Goal: Information Seeking & Learning: Learn about a topic

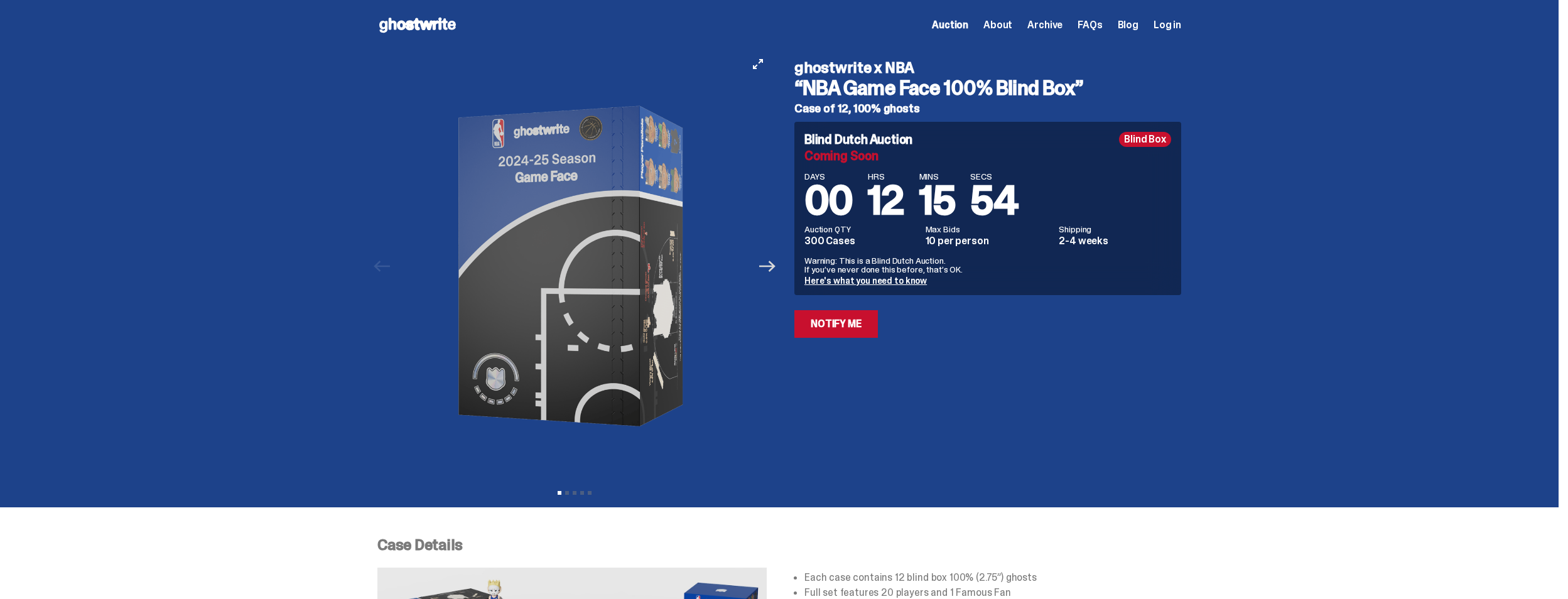
click at [770, 272] on icon "Next" at bounding box center [767, 266] width 16 height 16
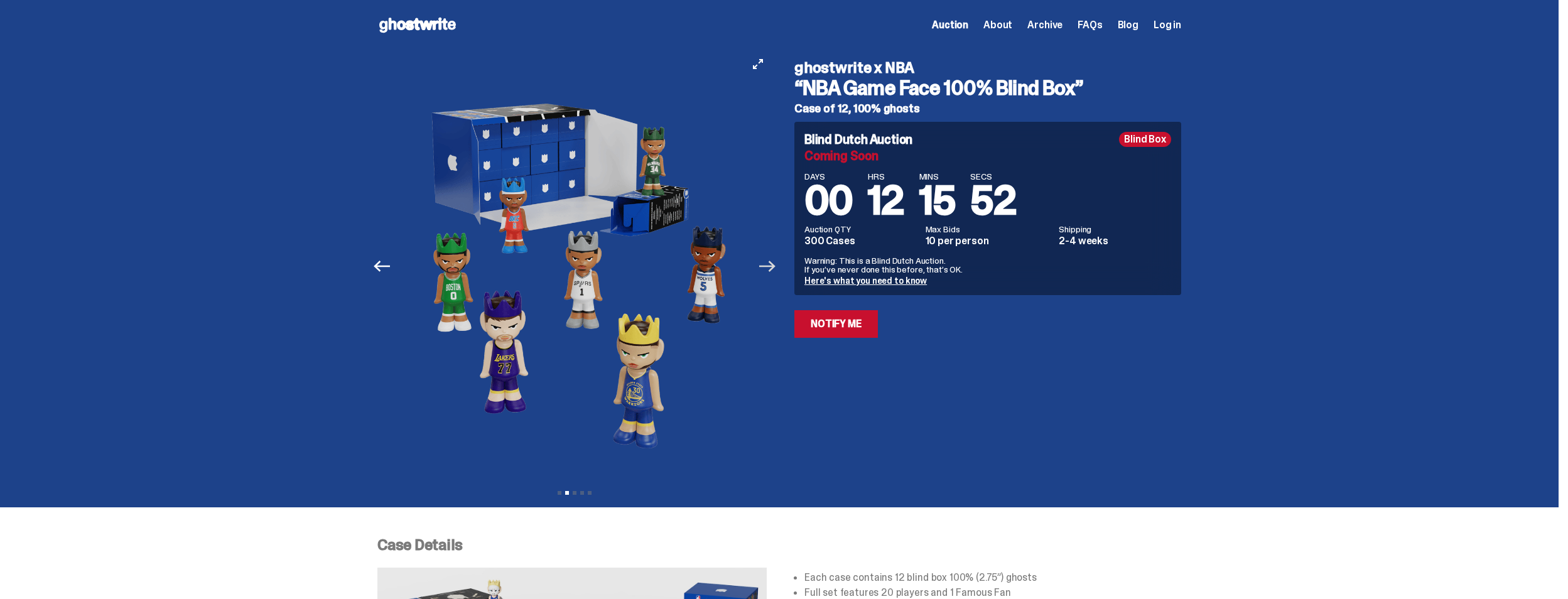
click at [770, 272] on icon "Next" at bounding box center [767, 266] width 16 height 16
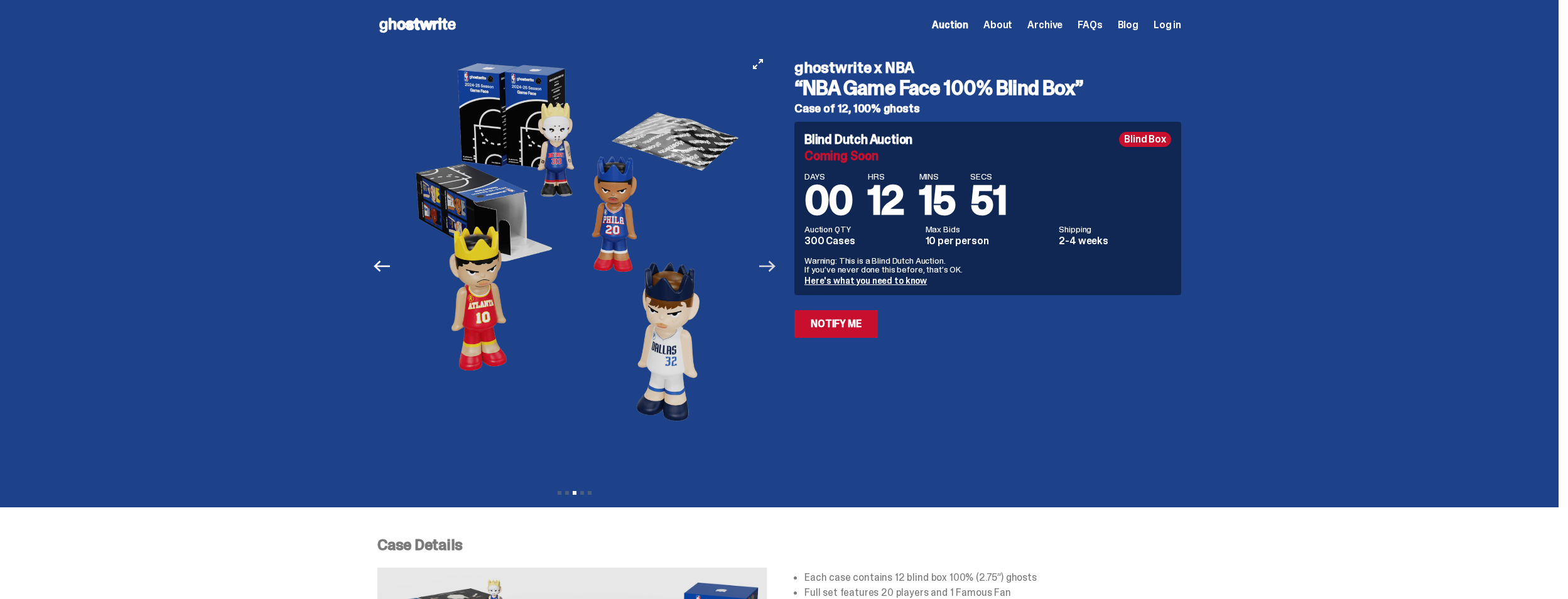
click at [770, 272] on icon "Next" at bounding box center [767, 266] width 16 height 16
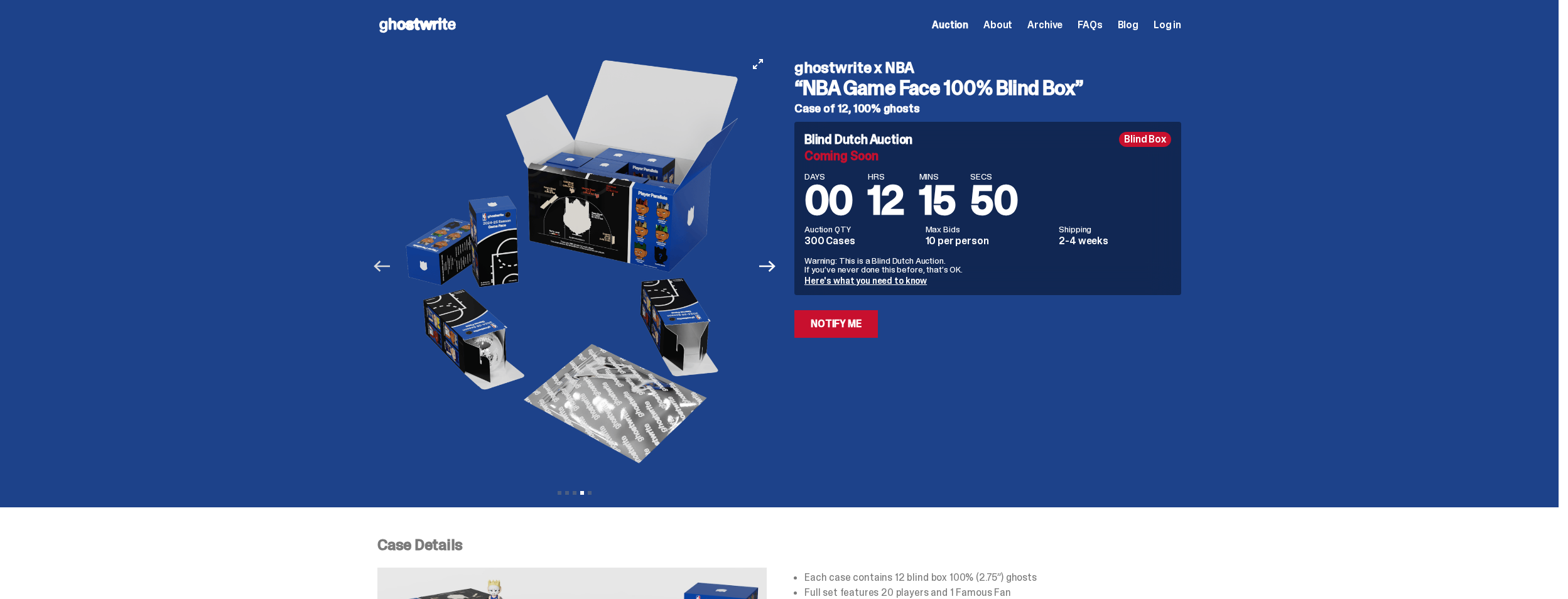
click at [381, 264] on icon "Previous" at bounding box center [381, 266] width 16 height 11
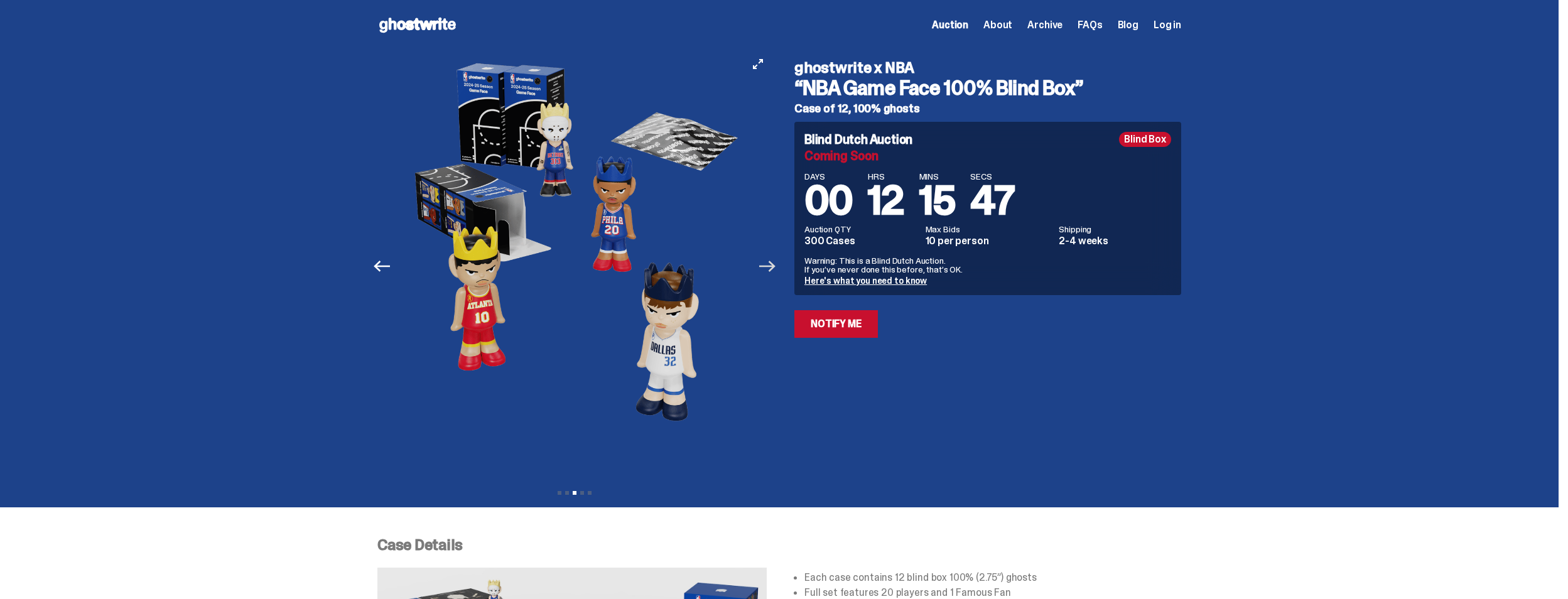
click at [776, 264] on icon "Next" at bounding box center [767, 266] width 16 height 11
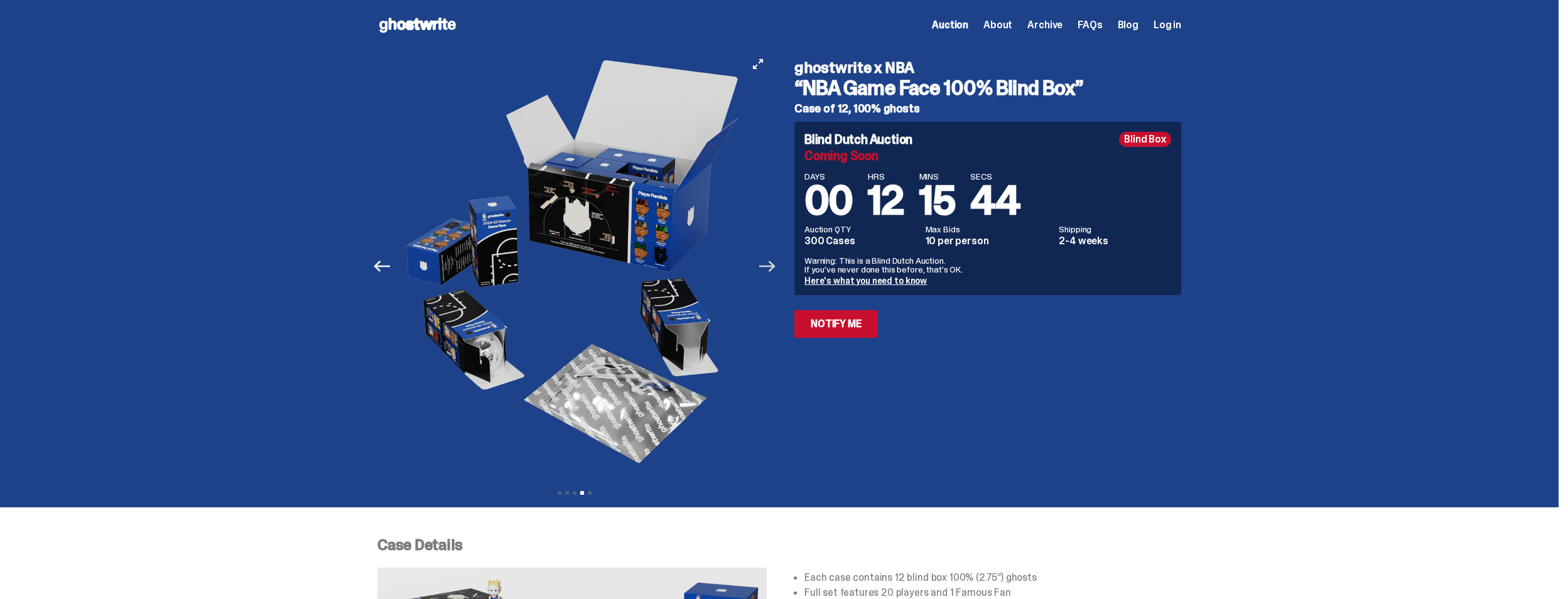
click at [776, 264] on icon "Next" at bounding box center [767, 266] width 16 height 11
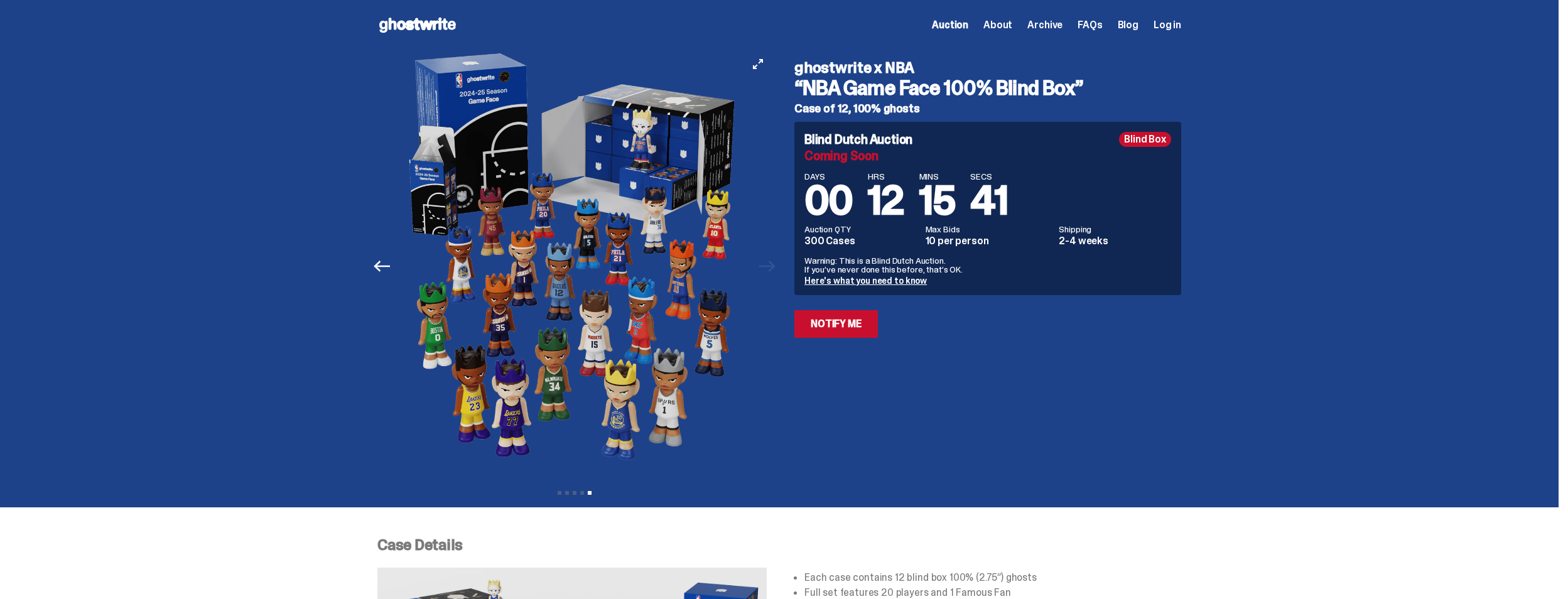
click at [772, 264] on div at bounding box center [574, 266] width 394 height 432
click at [883, 283] on link "Here's what you need to know" at bounding box center [866, 281] width 123 height 11
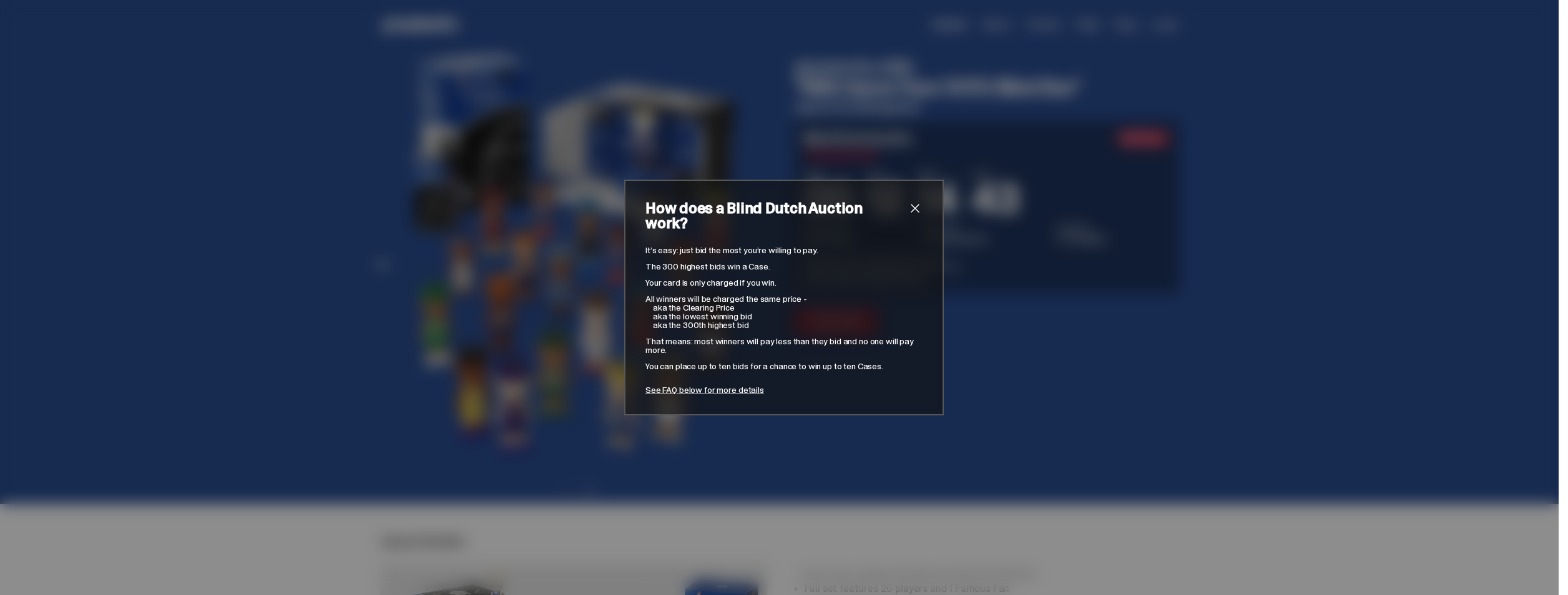
click at [913, 216] on span "close" at bounding box center [915, 208] width 15 height 15
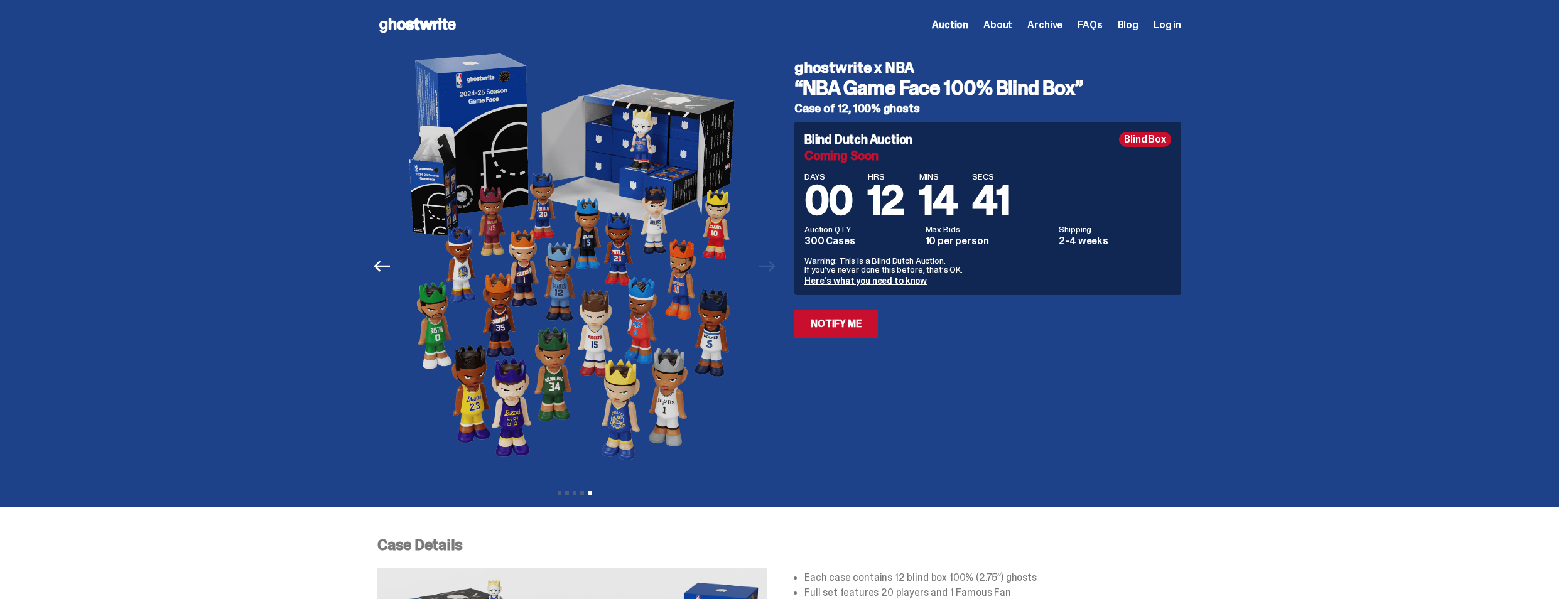
click at [1063, 22] on span "Archive" at bounding box center [1045, 25] width 35 height 10
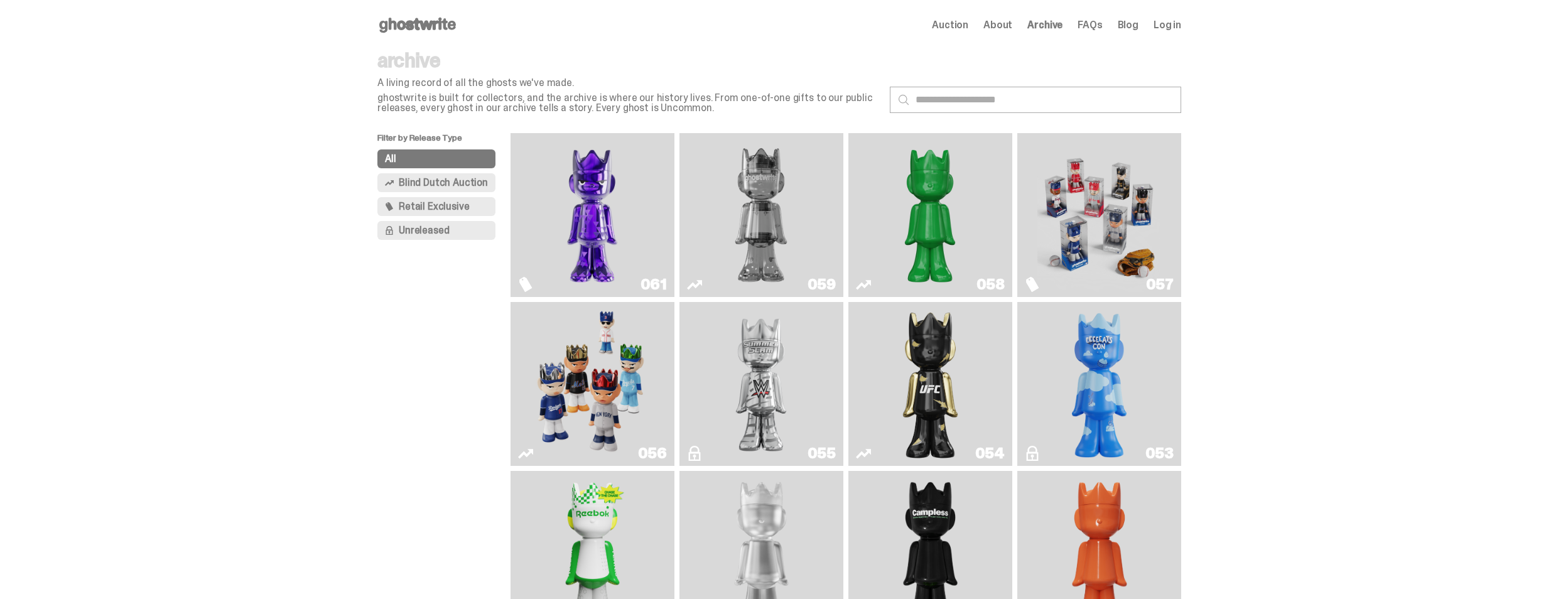
click at [1113, 215] on img "Game Face (2025)" at bounding box center [1099, 215] width 123 height 154
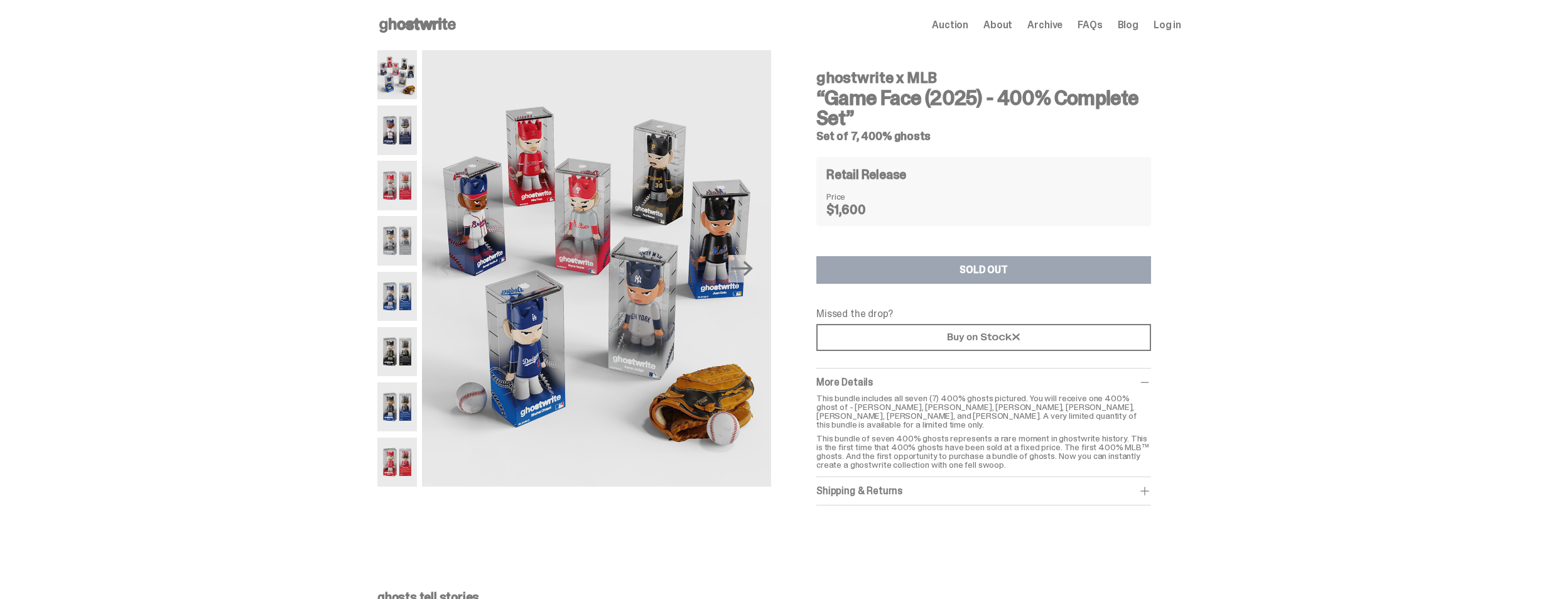
click at [398, 185] on img at bounding box center [397, 185] width 40 height 49
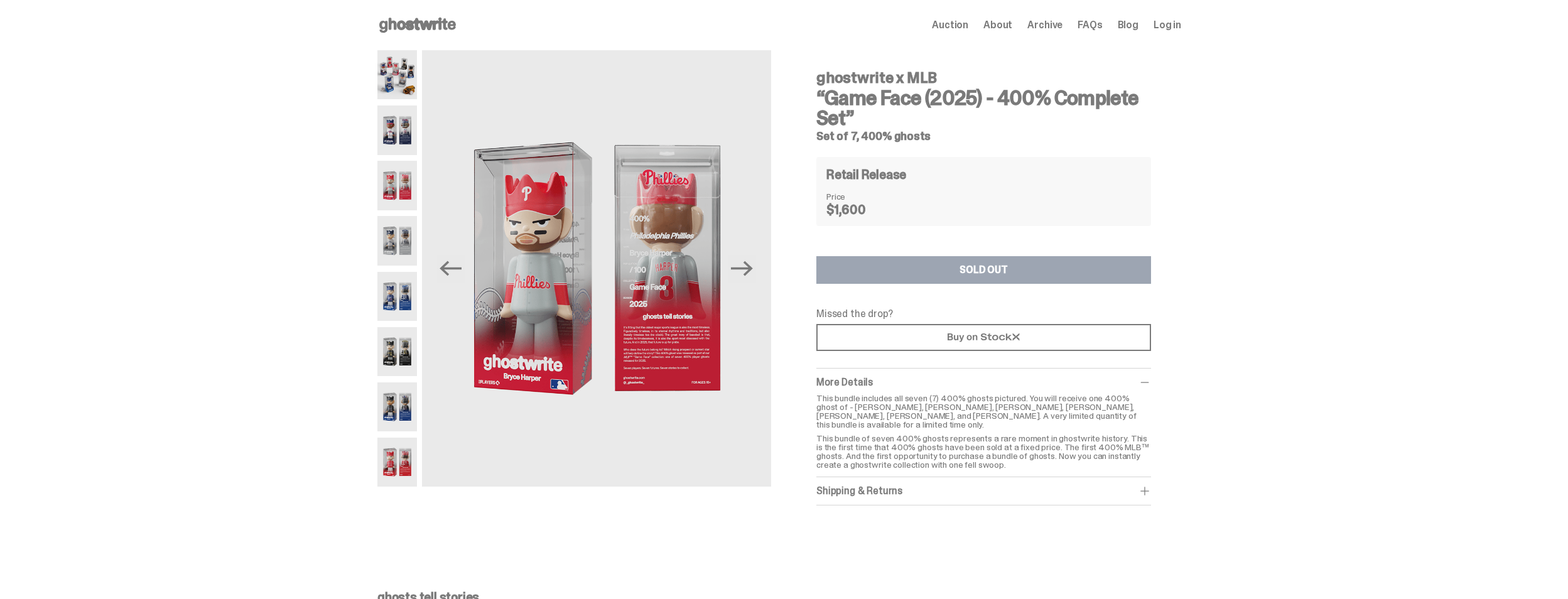
click at [396, 136] on img at bounding box center [397, 129] width 40 height 49
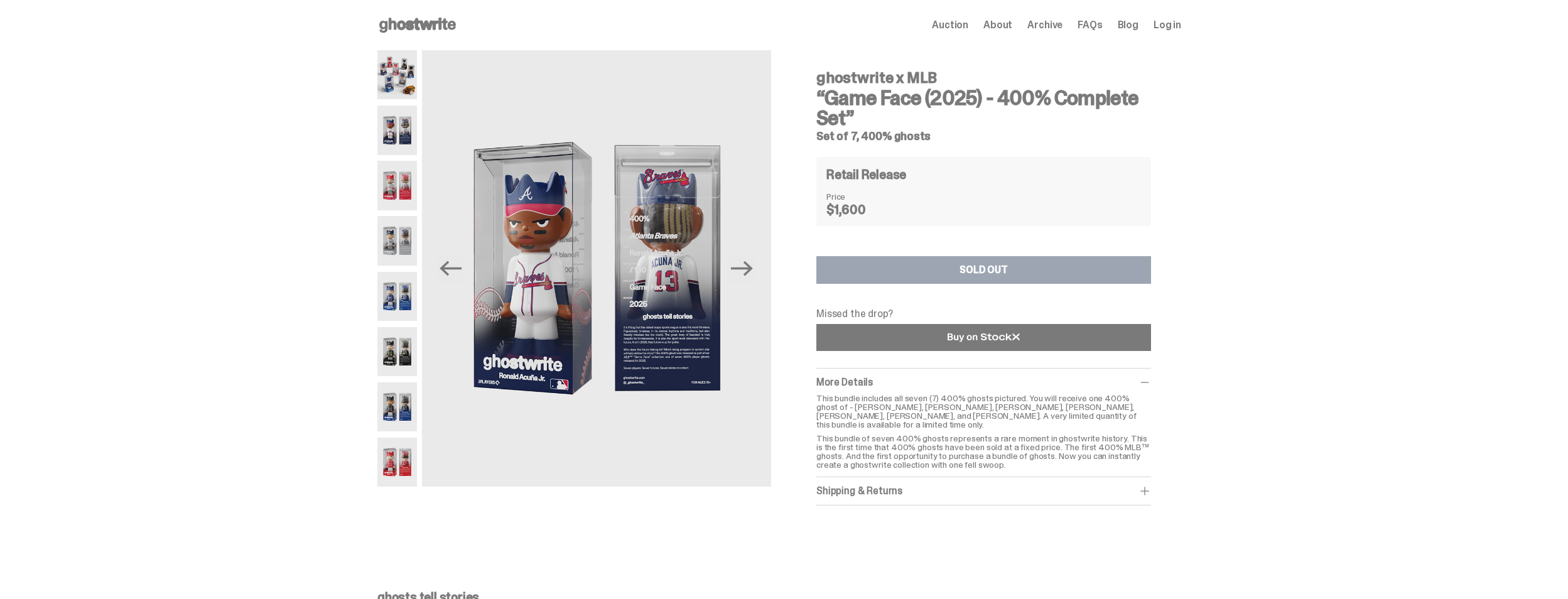
click at [1089, 342] on link at bounding box center [983, 338] width 335 height 27
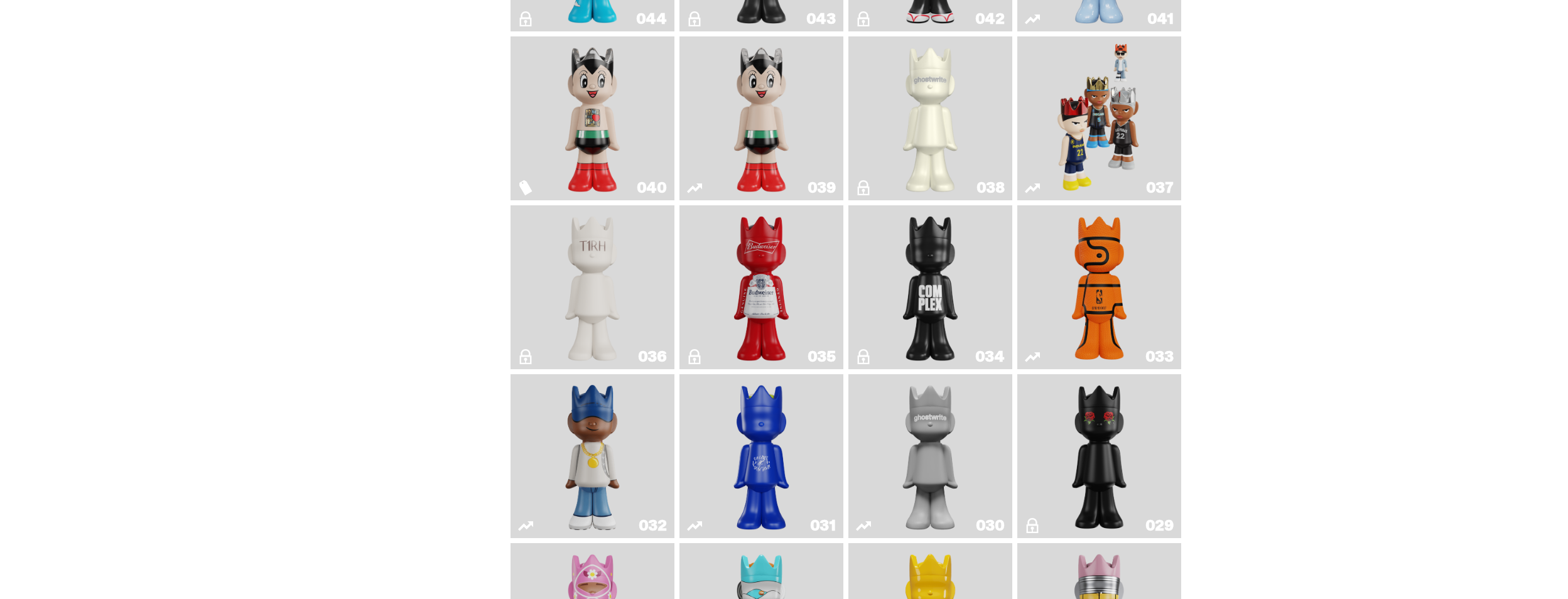
scroll to position [942, 0]
click at [1116, 151] on img "Game Face (2024)" at bounding box center [1099, 118] width 86 height 154
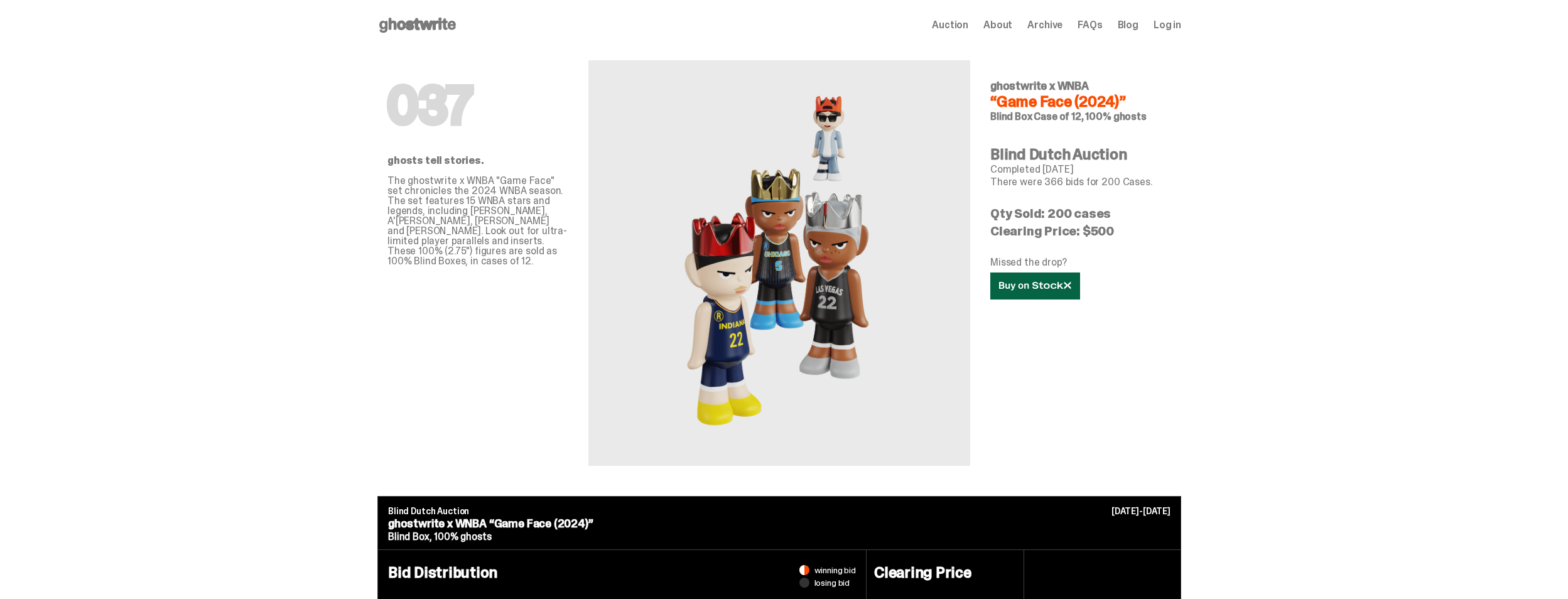
click at [1032, 274] on link at bounding box center [1035, 287] width 90 height 27
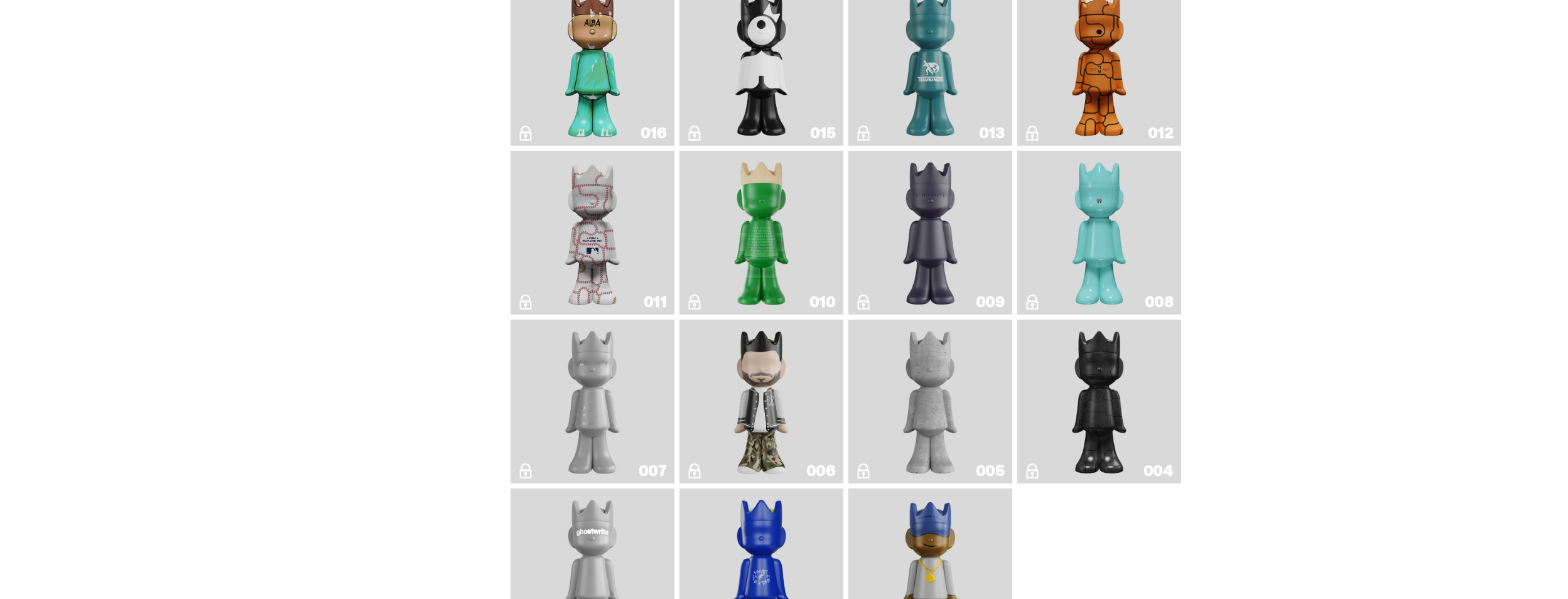
scroll to position [2175, 0]
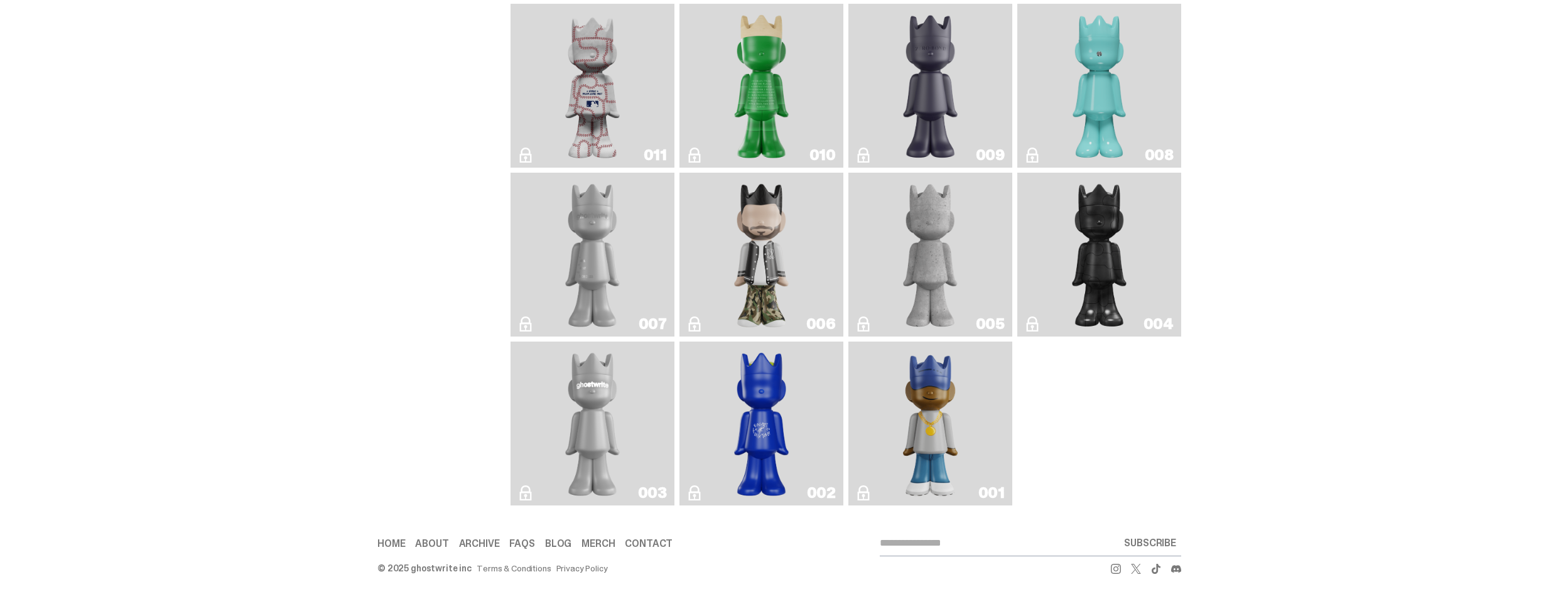
click at [963, 414] on img "Eastside Golf" at bounding box center [930, 424] width 66 height 154
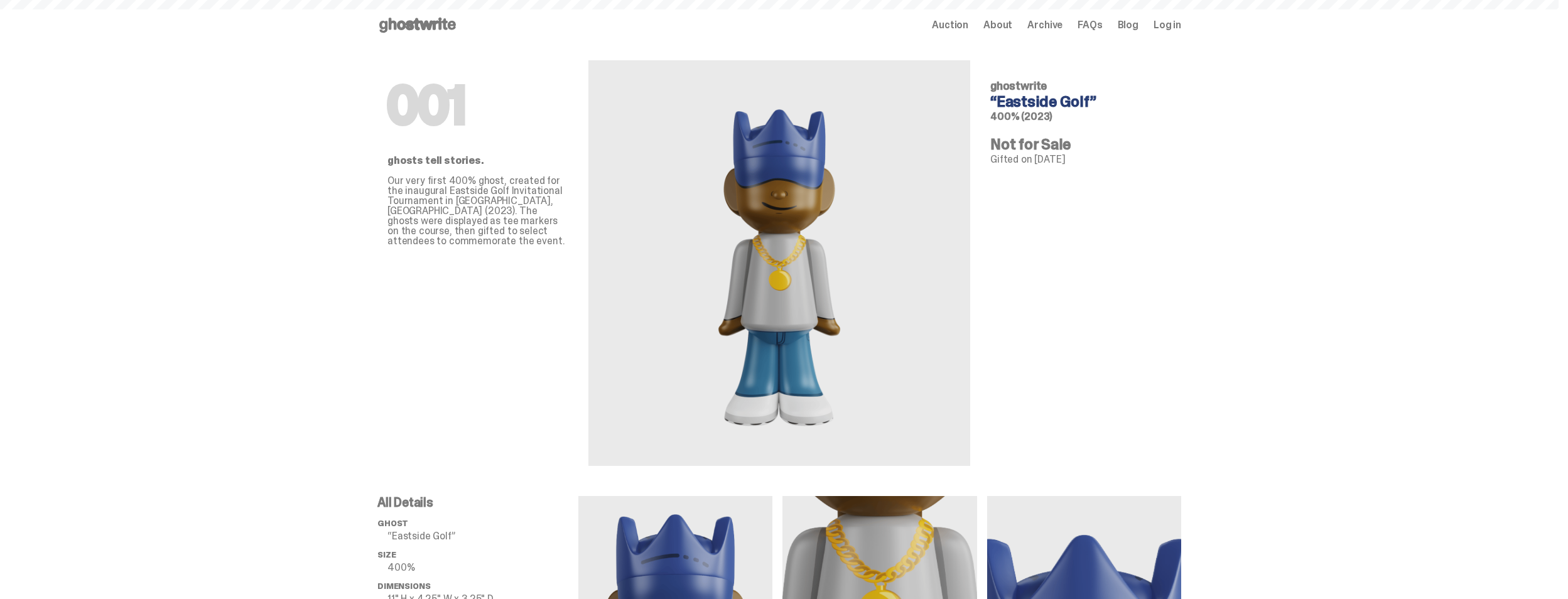
scroll to position [2175, 0]
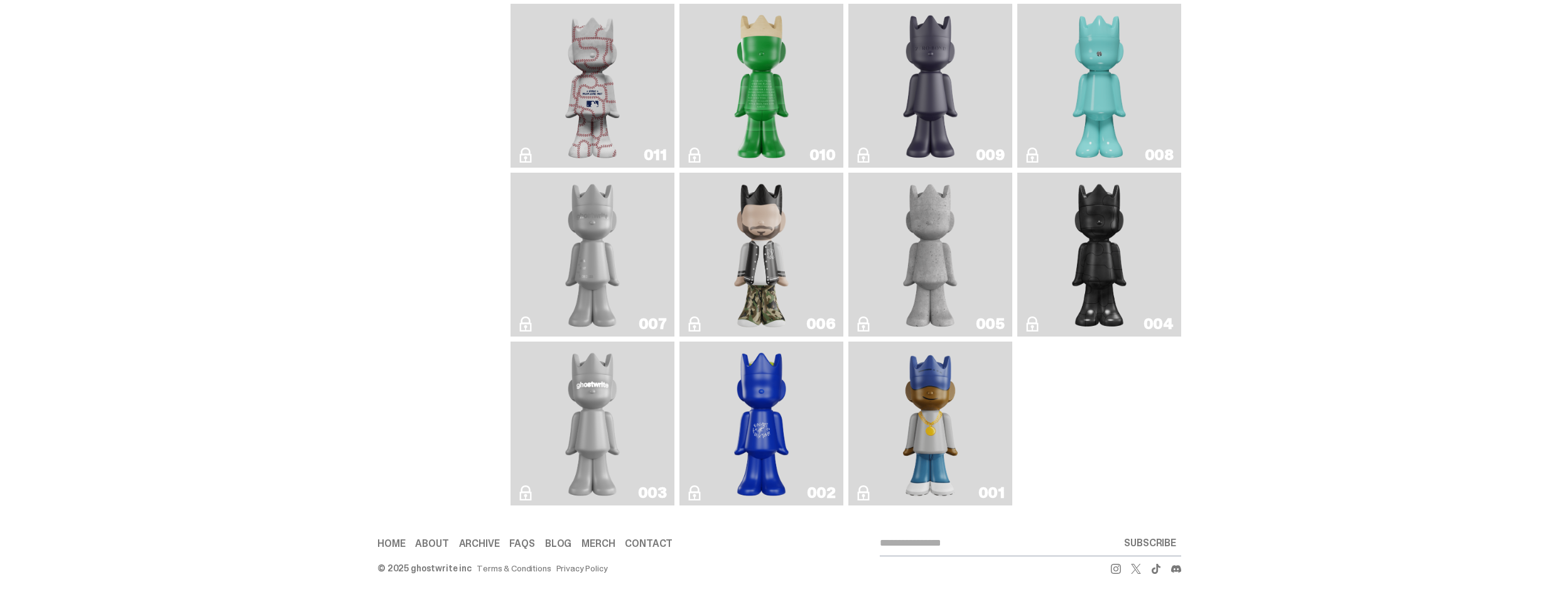
click at [758, 420] on img "Rocky's Matcha" at bounding box center [762, 424] width 66 height 154
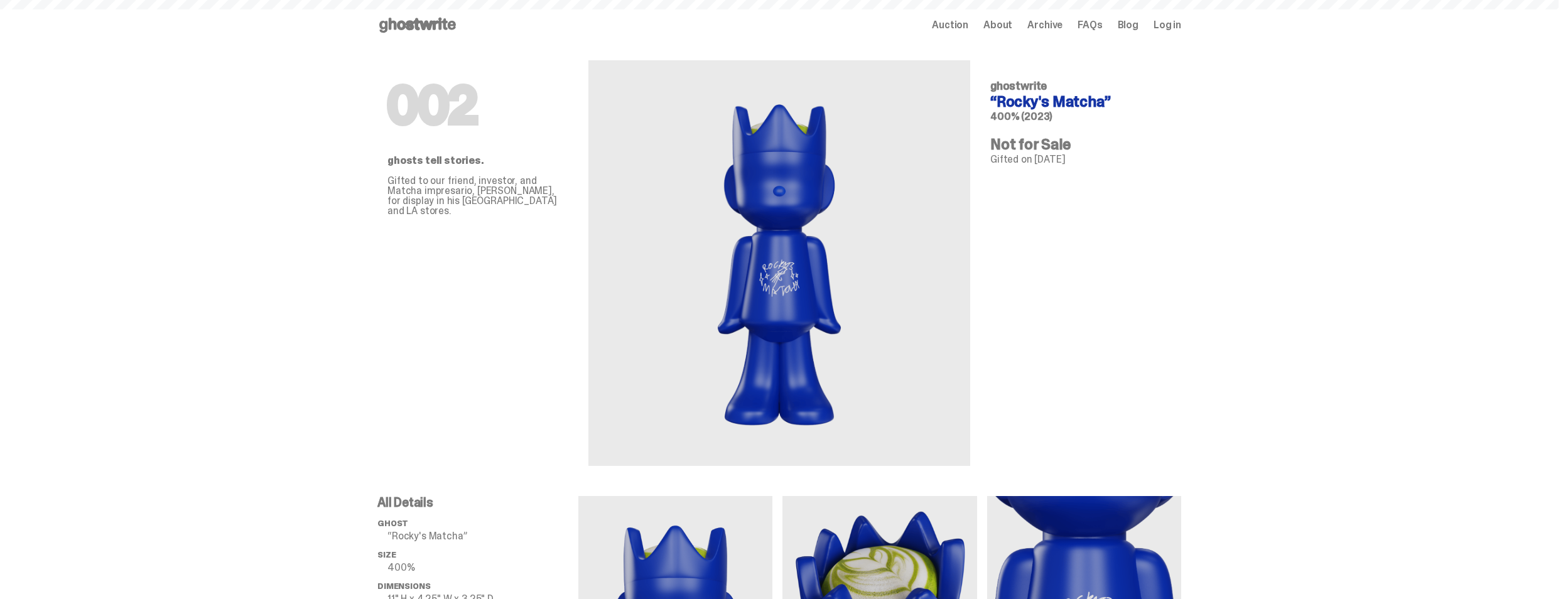
scroll to position [2175, 0]
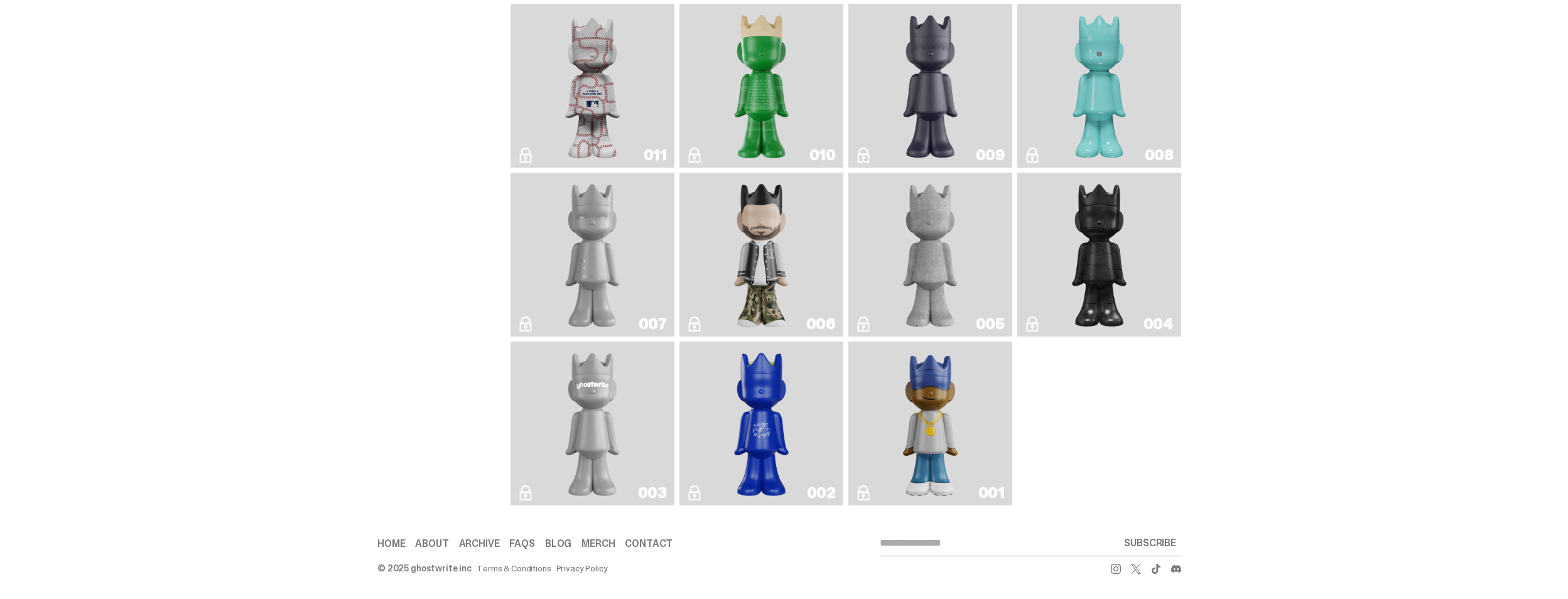
click at [927, 107] on img "Zero Bond" at bounding box center [931, 86] width 66 height 154
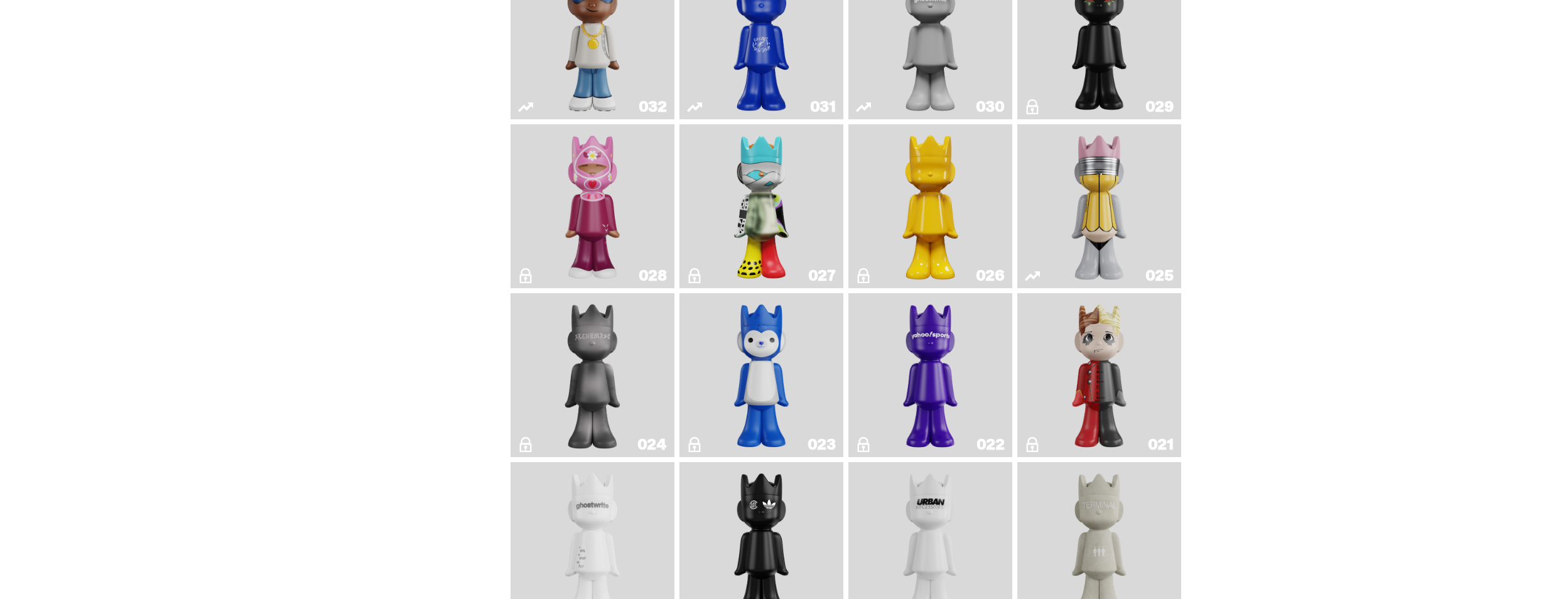
scroll to position [1358, 0]
click at [1118, 398] on img "Magic Man" at bounding box center [1100, 377] width 66 height 154
